Goal: Task Accomplishment & Management: Complete application form

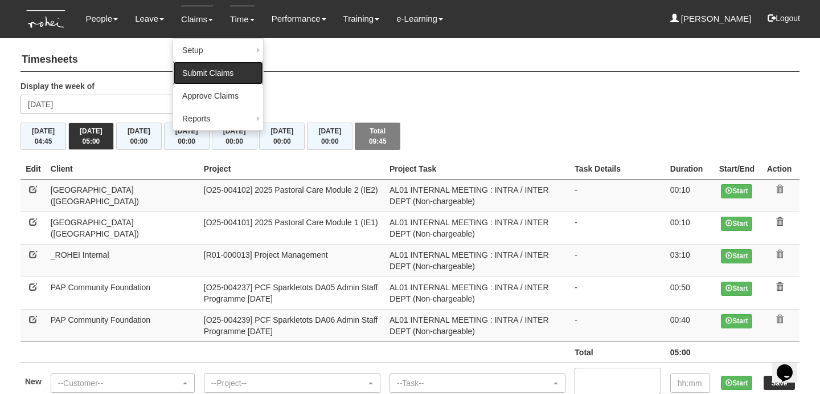
click at [202, 73] on link "Submit Claims" at bounding box center [218, 73] width 90 height 23
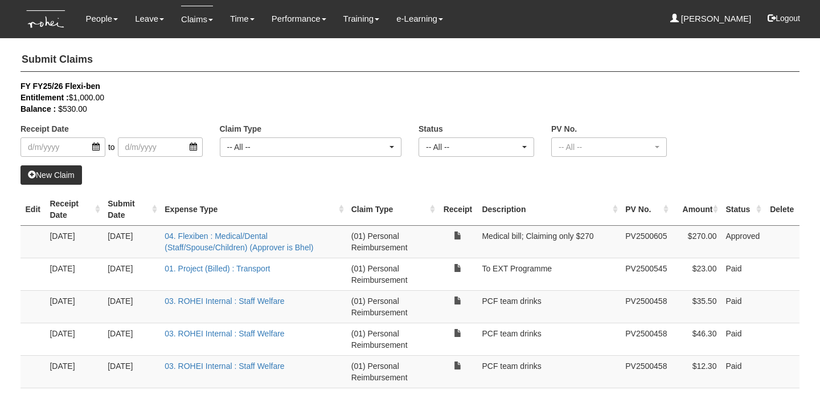
select select "50"
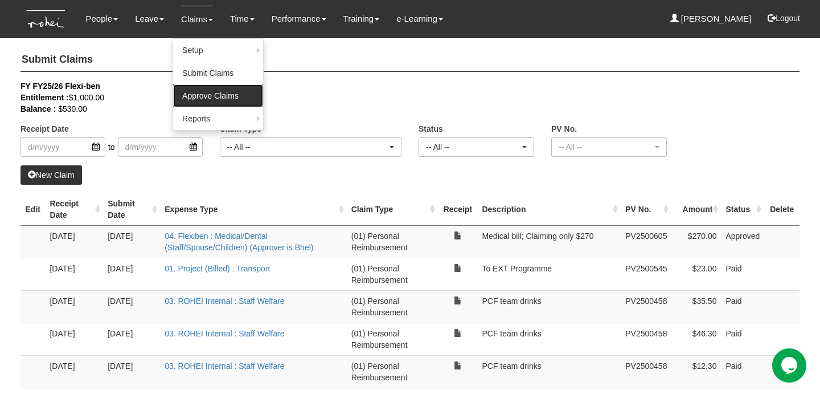
click at [186, 101] on link "Approve Claims" at bounding box center [218, 95] width 90 height 23
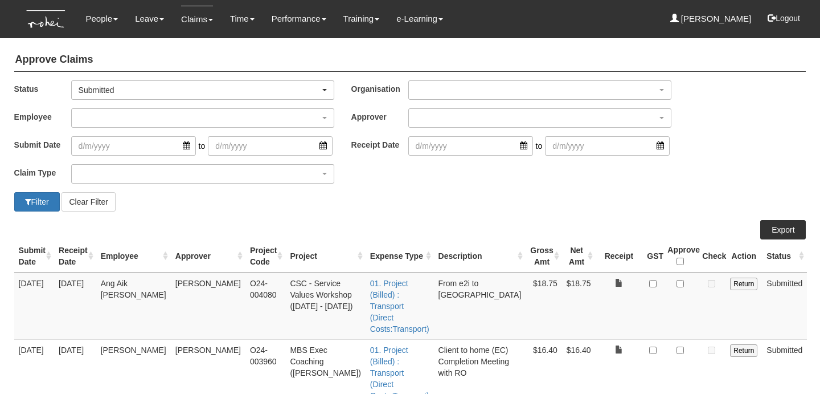
select select "50"
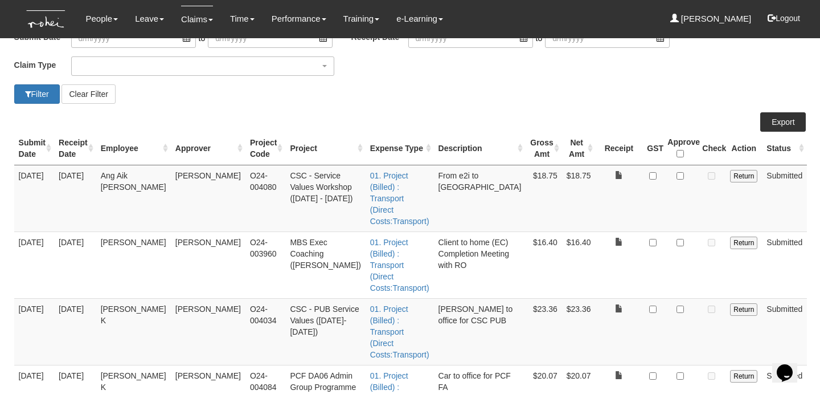
scroll to position [109, 0]
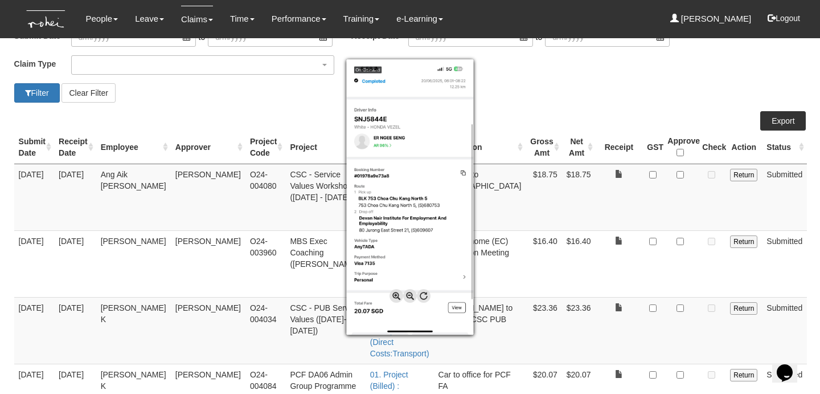
click at [681, 303] on div at bounding box center [410, 197] width 820 height 394
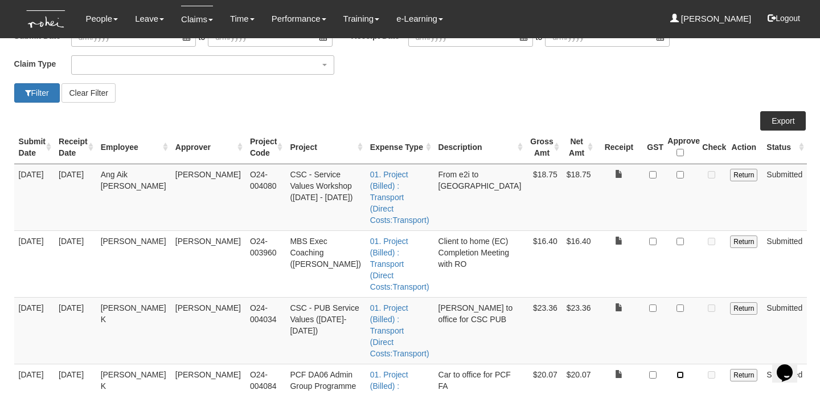
click at [681, 371] on input "checkbox" at bounding box center [680, 374] width 7 height 7
checkbox input "true"
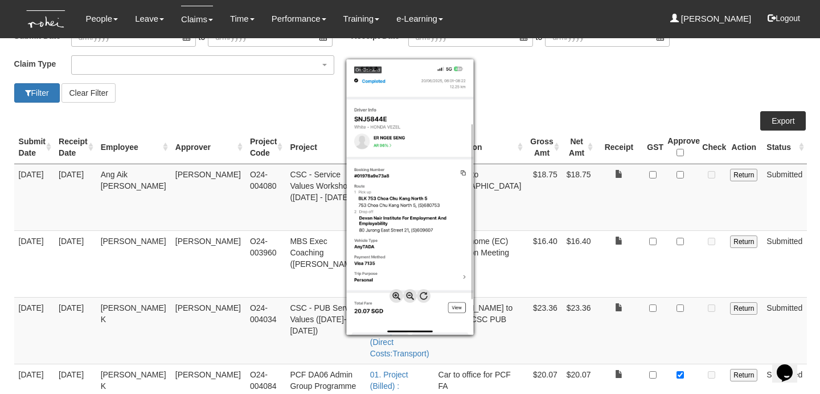
click at [527, 277] on div at bounding box center [410, 197] width 820 height 394
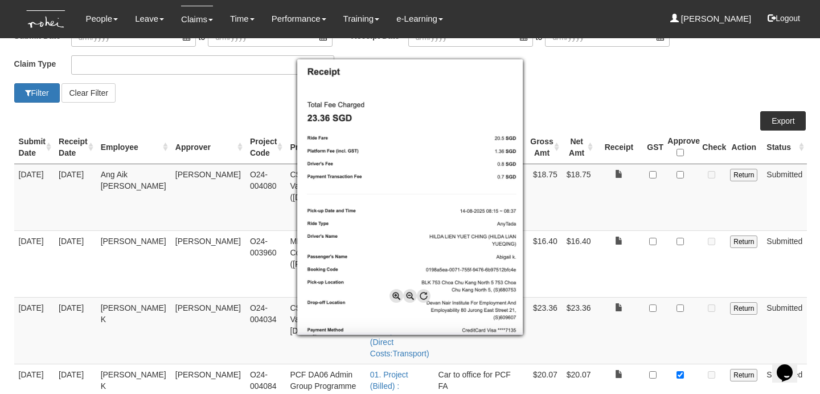
click at [681, 260] on div at bounding box center [410, 197] width 820 height 394
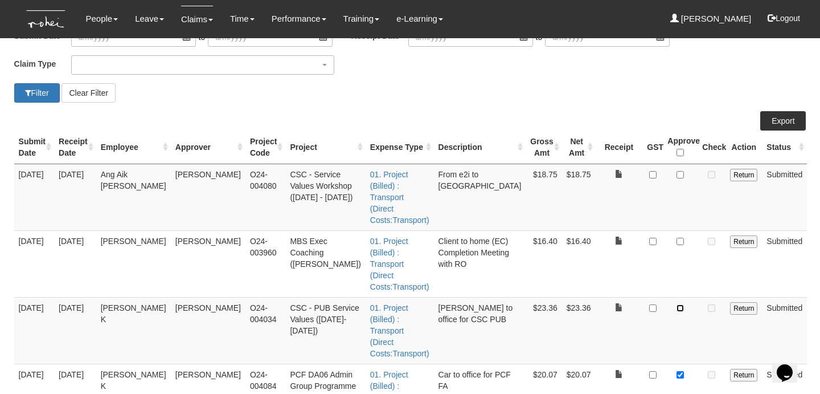
click at [681, 304] on input "checkbox" at bounding box center [680, 307] width 7 height 7
checkbox input "true"
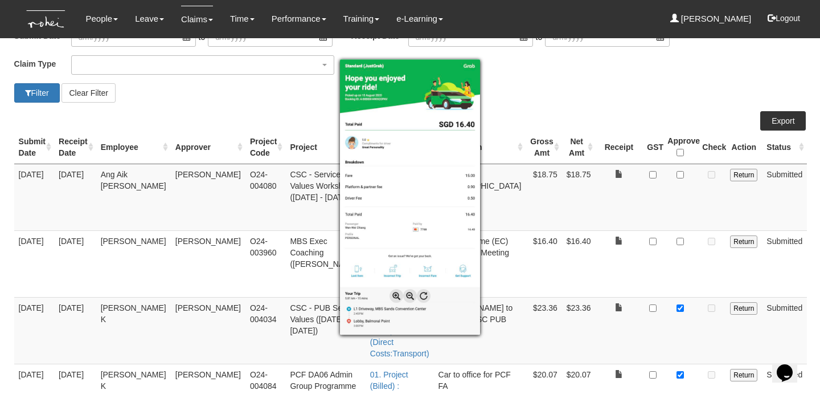
click at [632, 231] on div at bounding box center [410, 197] width 820 height 394
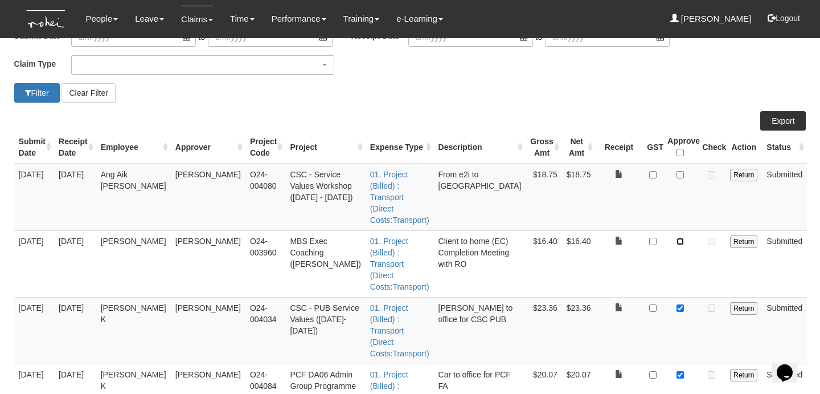
click at [681, 238] on input "checkbox" at bounding box center [680, 241] width 7 height 7
checkbox input "true"
click at [681, 171] on input "checkbox" at bounding box center [680, 174] width 7 height 7
checkbox input "true"
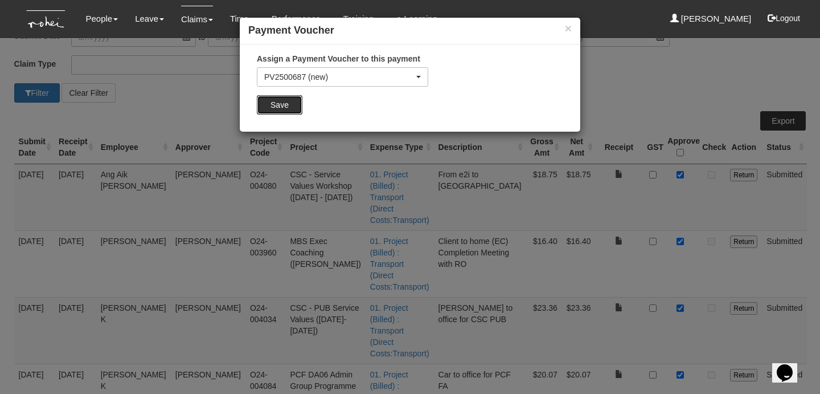
click at [292, 104] on input "Save" at bounding box center [280, 104] width 46 height 19
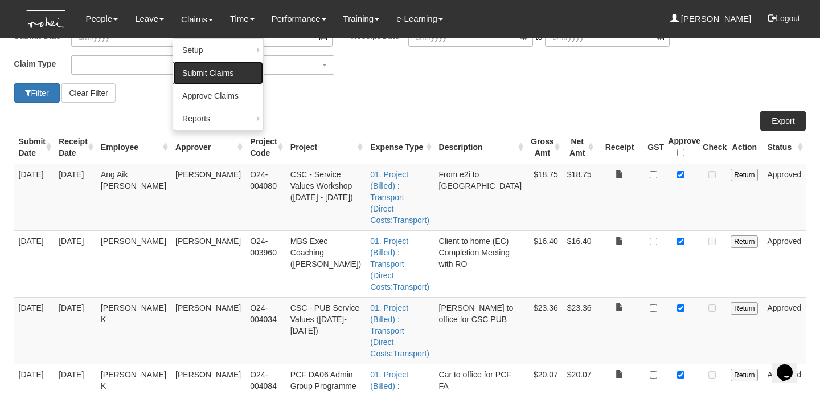
click at [198, 71] on link "Submit Claims" at bounding box center [218, 73] width 90 height 23
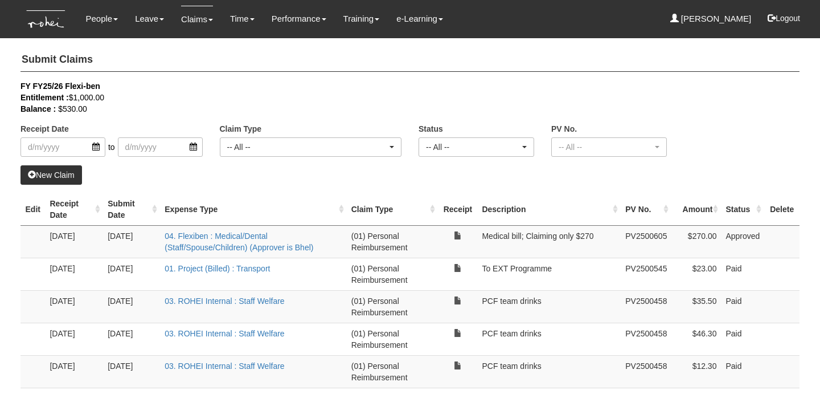
select select "50"
click at [63, 177] on link "New Claim" at bounding box center [52, 174] width 62 height 19
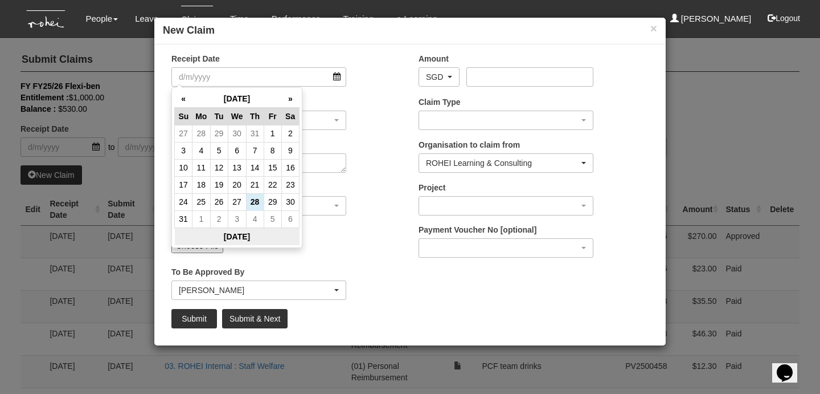
click at [243, 239] on th "Today" at bounding box center [237, 236] width 125 height 18
type input "28/8/2025"
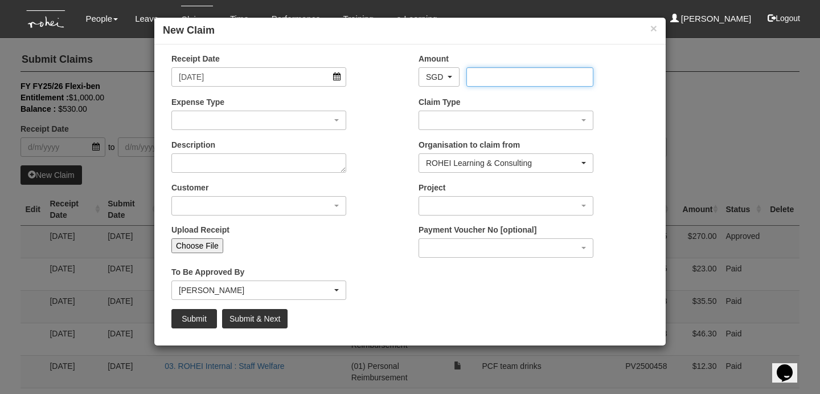
click at [503, 77] on input "Amount" at bounding box center [530, 76] width 126 height 19
type input "9.40"
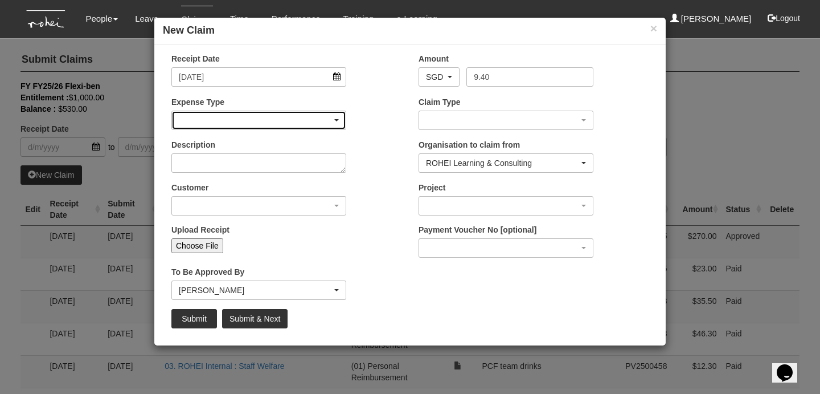
click at [305, 122] on div "button" at bounding box center [259, 120] width 174 height 18
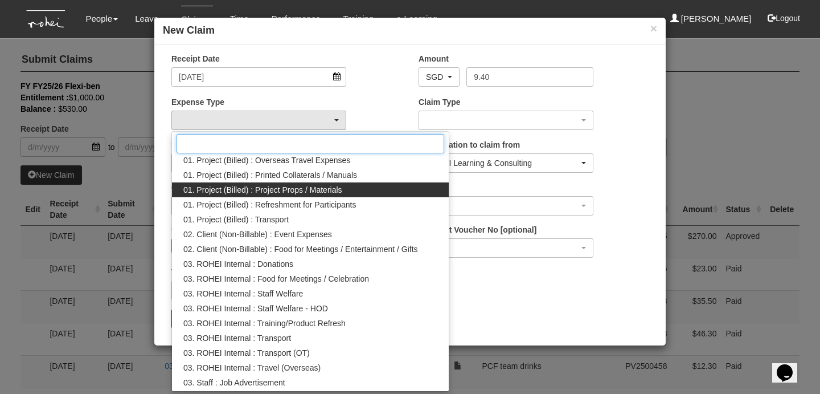
scroll to position [54, 0]
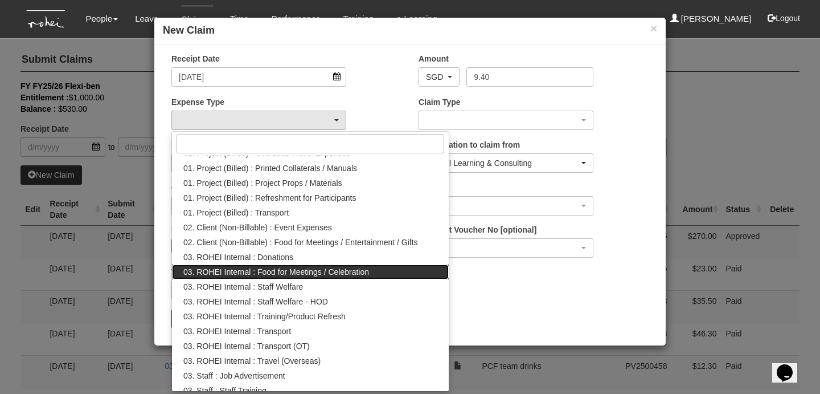
click at [328, 272] on span "03. ROHEI Internal : Food for Meetings / Celebration" at bounding box center [276, 271] width 186 height 11
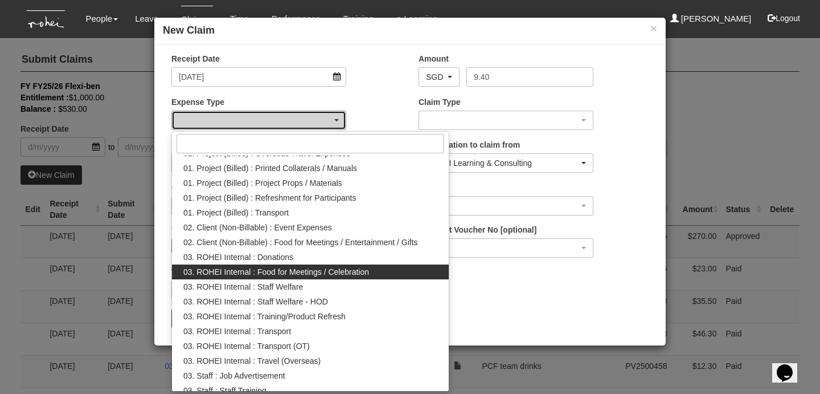
select select "137"
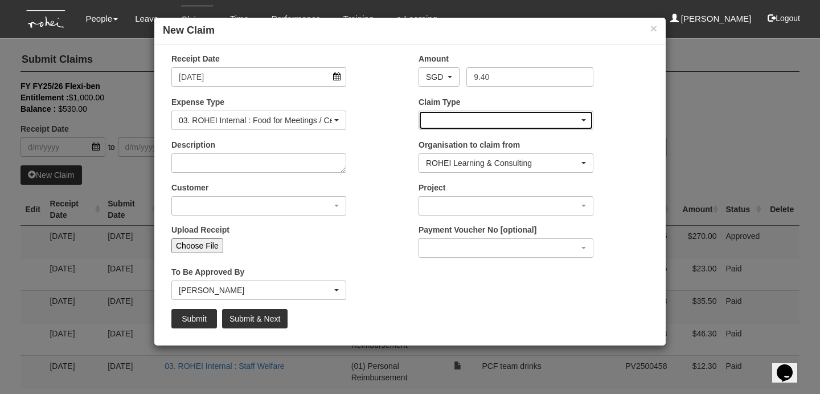
click at [459, 129] on div "button" at bounding box center [506, 120] width 174 height 18
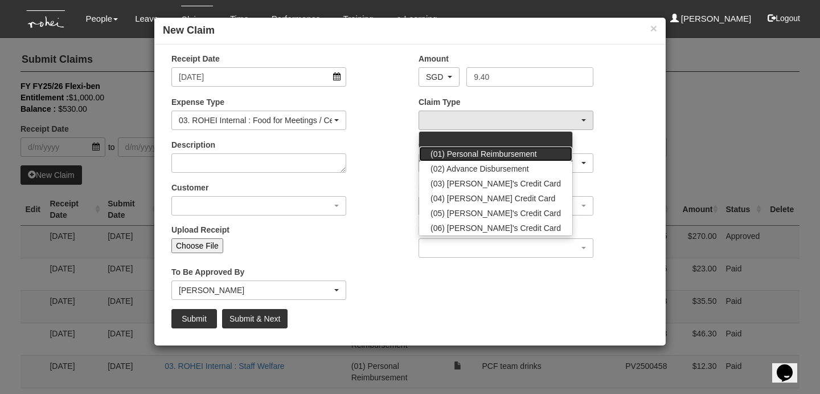
click at [461, 156] on span "(01) Personal Reimbursement" at bounding box center [484, 153] width 107 height 11
select select "14"
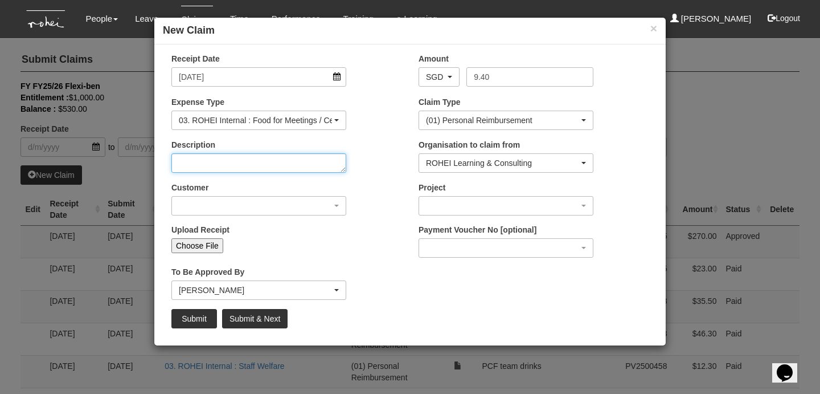
click at [311, 160] on textarea "Description" at bounding box center [258, 162] width 175 height 19
type textarea "Fruits for Meeting with HR"
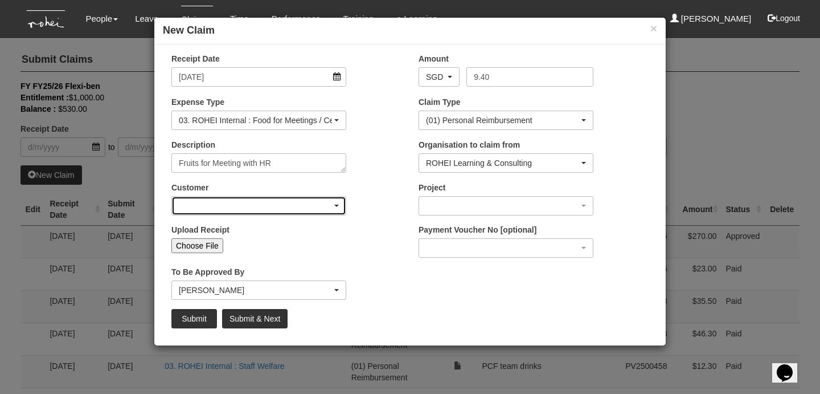
click at [287, 205] on div "button" at bounding box center [259, 206] width 174 height 18
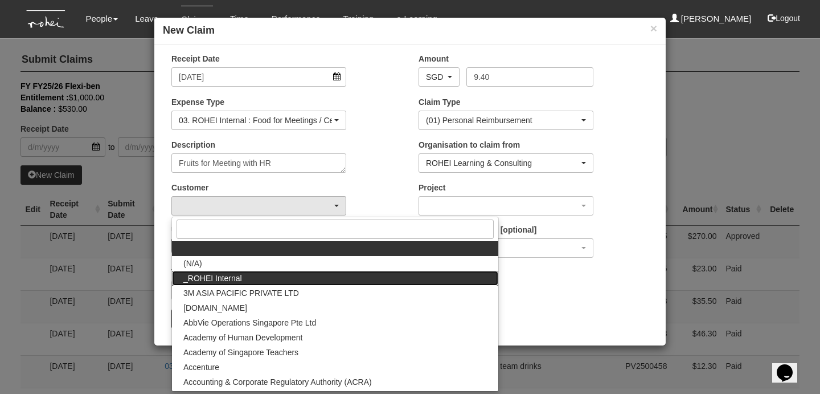
click at [268, 281] on link "_ROHEI Internal" at bounding box center [335, 278] width 326 height 15
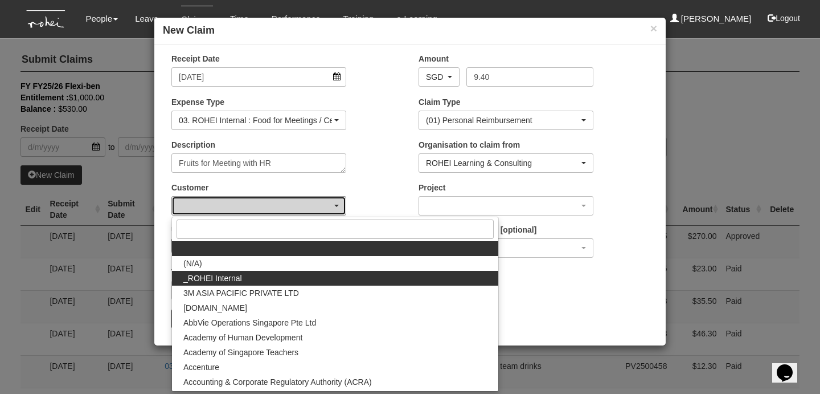
select select "397"
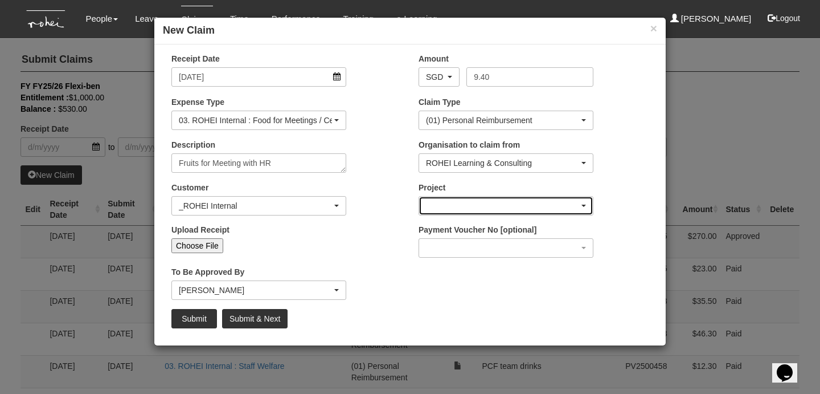
click at [461, 197] on div "button" at bounding box center [506, 206] width 174 height 18
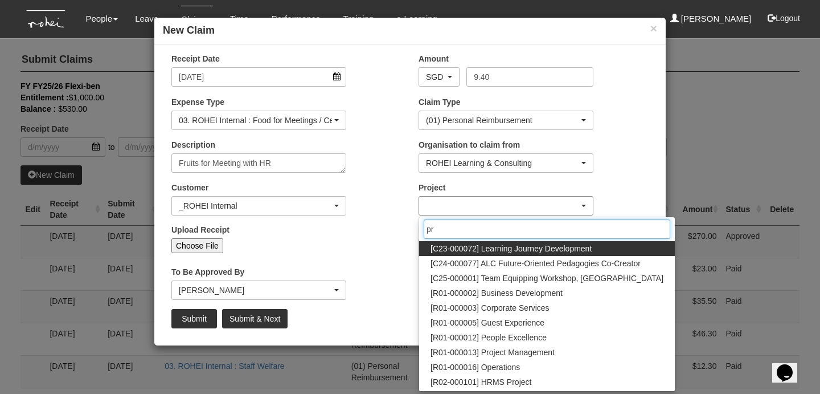
type input "pro"
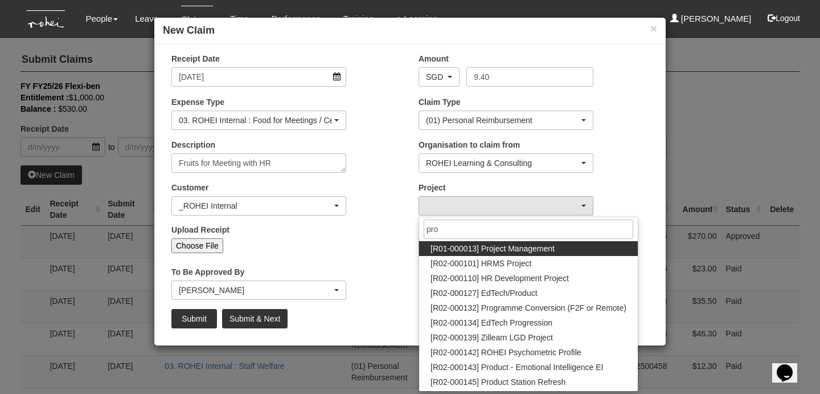
click at [516, 248] on span "[R01-000013] Project Management" at bounding box center [493, 248] width 124 height 11
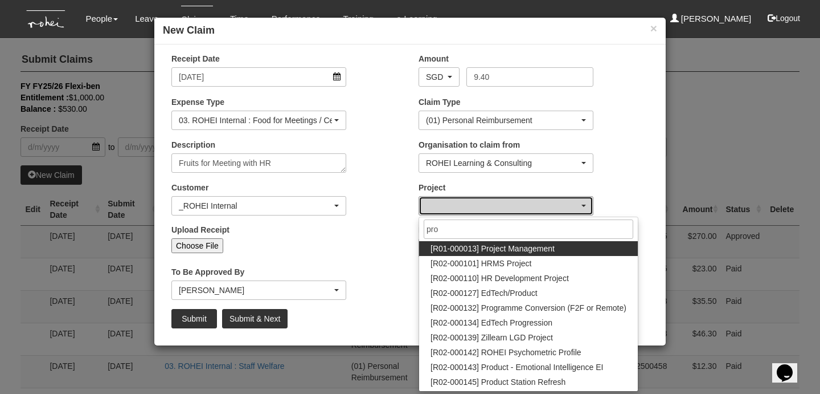
select select "1495"
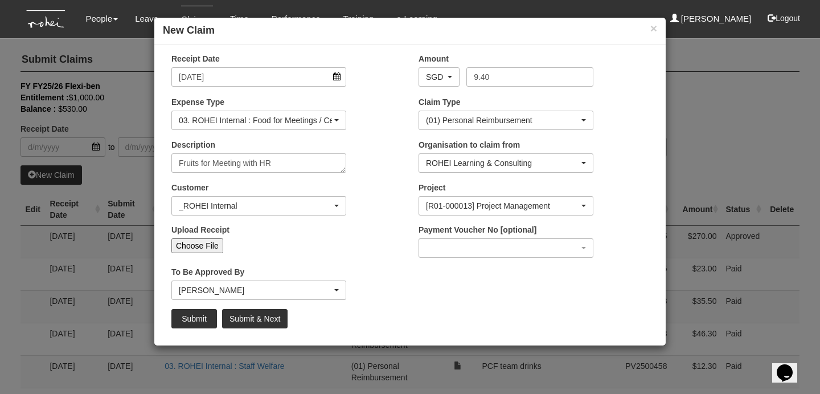
click at [211, 248] on input "Choose File" at bounding box center [197, 245] width 52 height 15
type input "C:\fakepath\28 Aug_Fruits.jpg"
type input "Choose Another File"
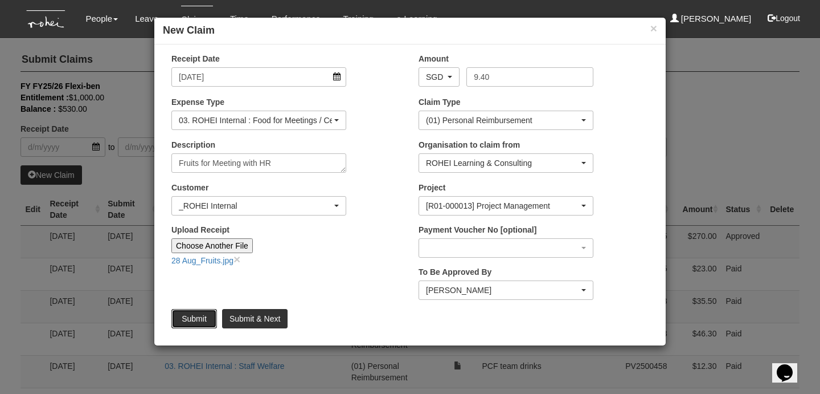
click at [196, 319] on input "Submit" at bounding box center [194, 318] width 46 height 19
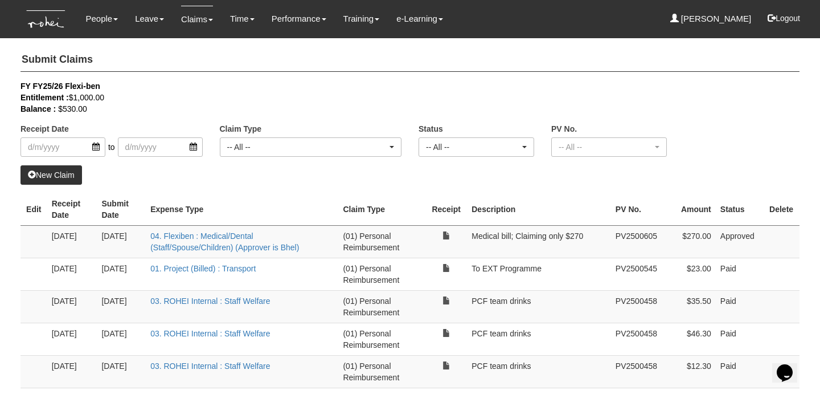
select select "50"
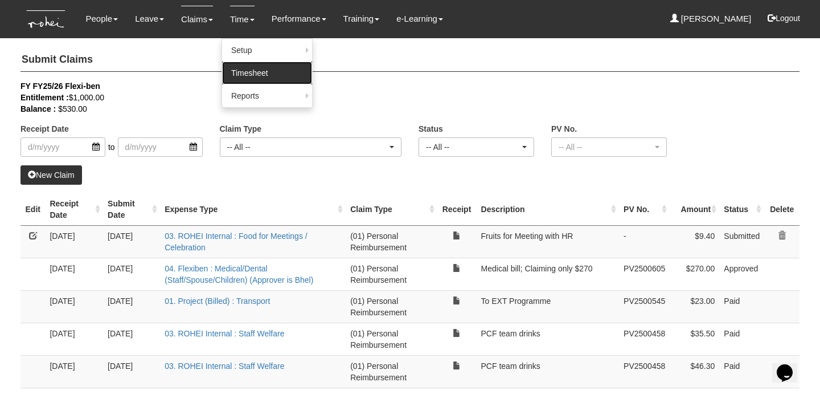
click at [248, 71] on link "Timesheet" at bounding box center [267, 73] width 90 height 23
